Goal: Find specific page/section: Find specific page/section

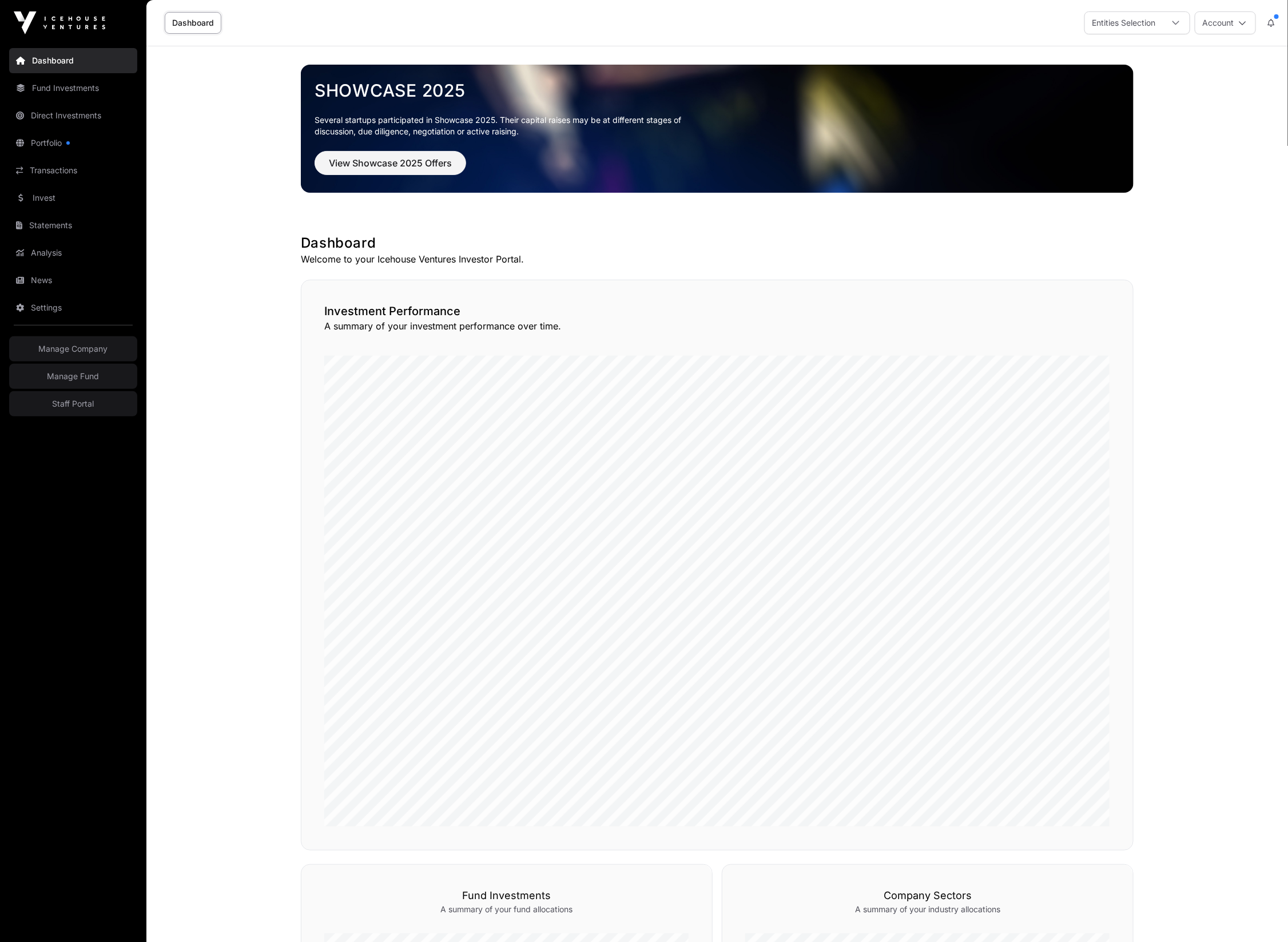
click at [82, 405] on link "Staff Portal" at bounding box center [73, 404] width 128 height 26
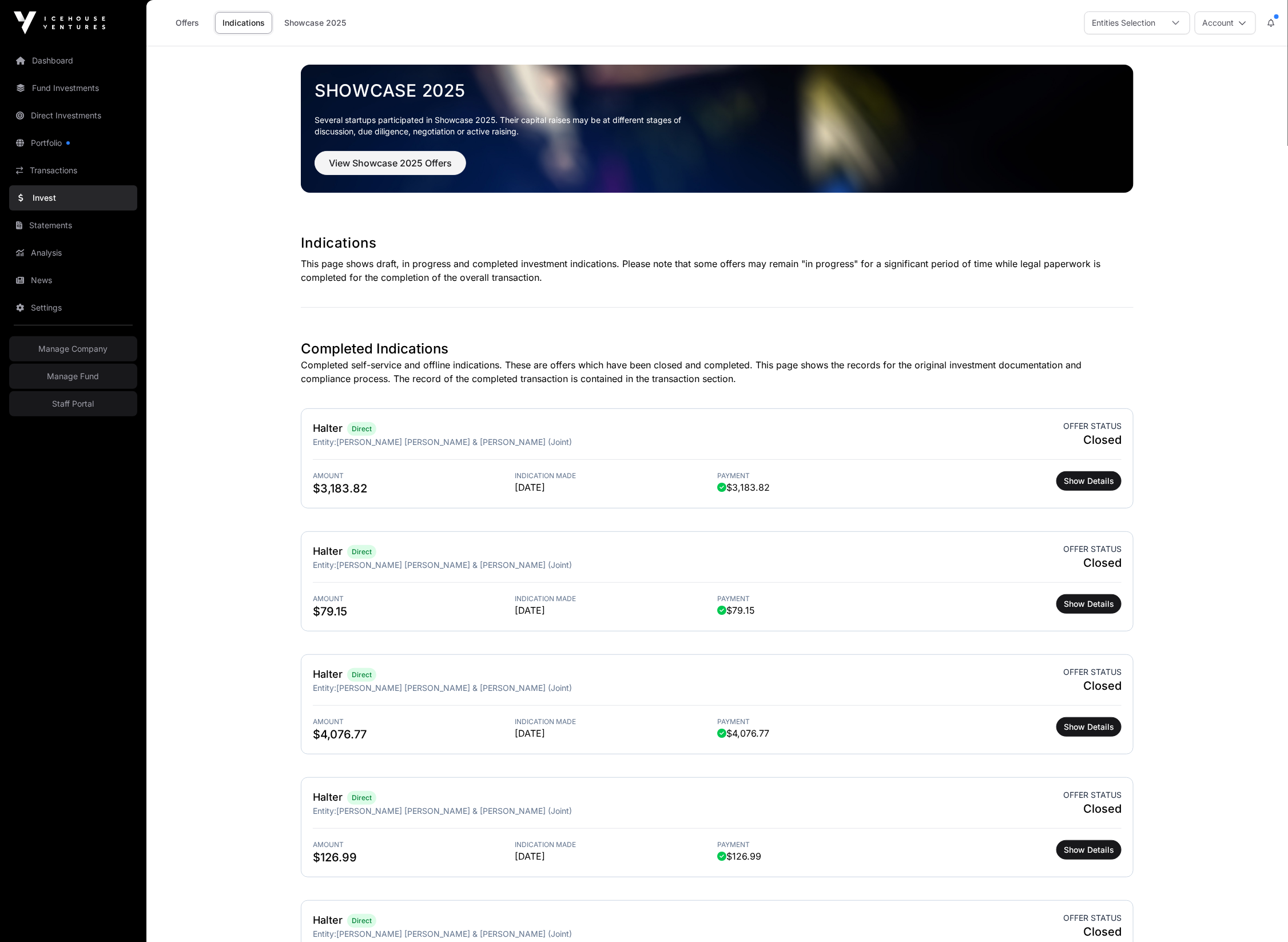
click at [49, 91] on link "Fund Investments" at bounding box center [73, 89] width 128 height 26
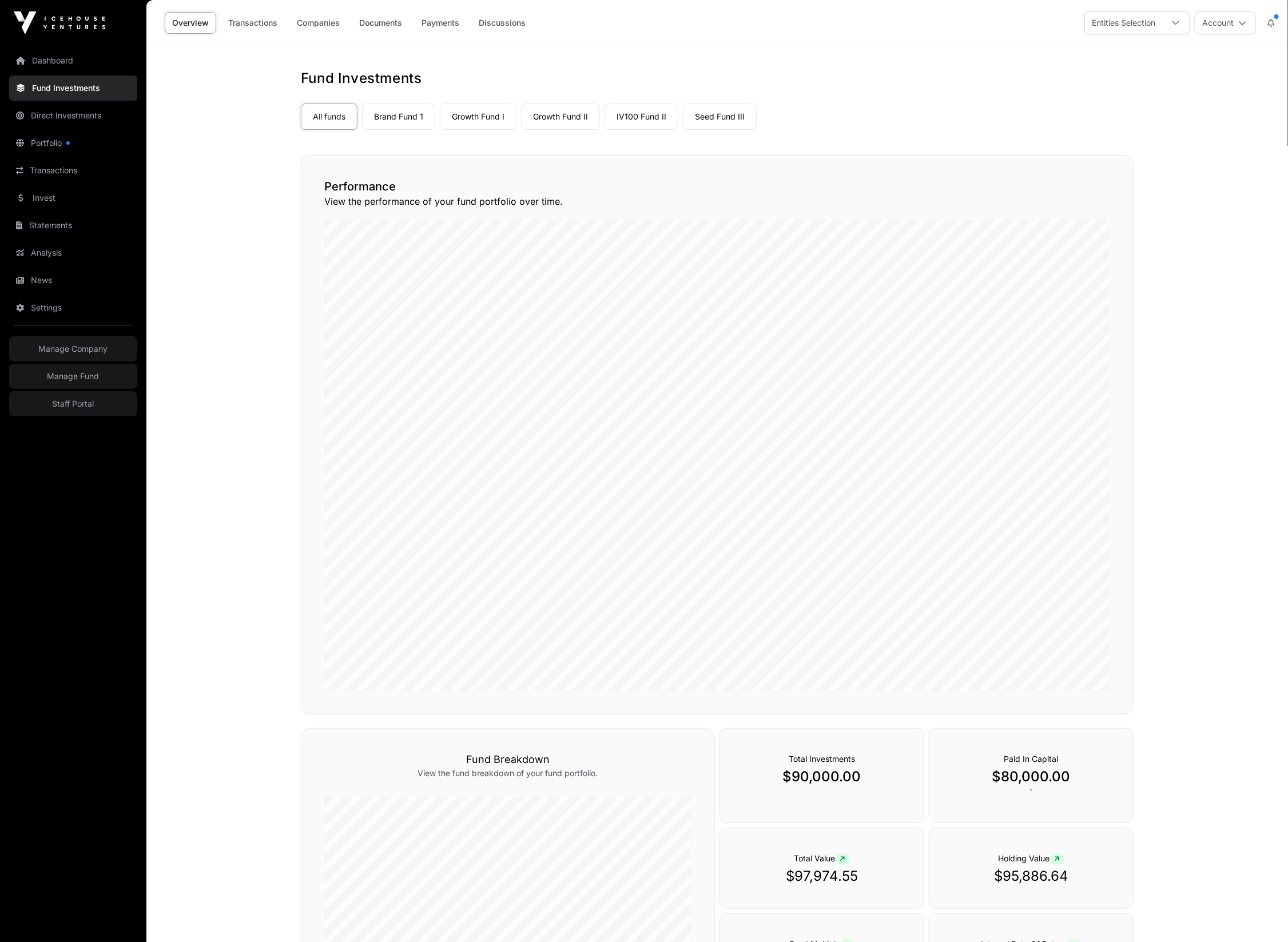
click at [435, 26] on link "Payments" at bounding box center [440, 23] width 53 height 22
